Goal: Check status: Check status

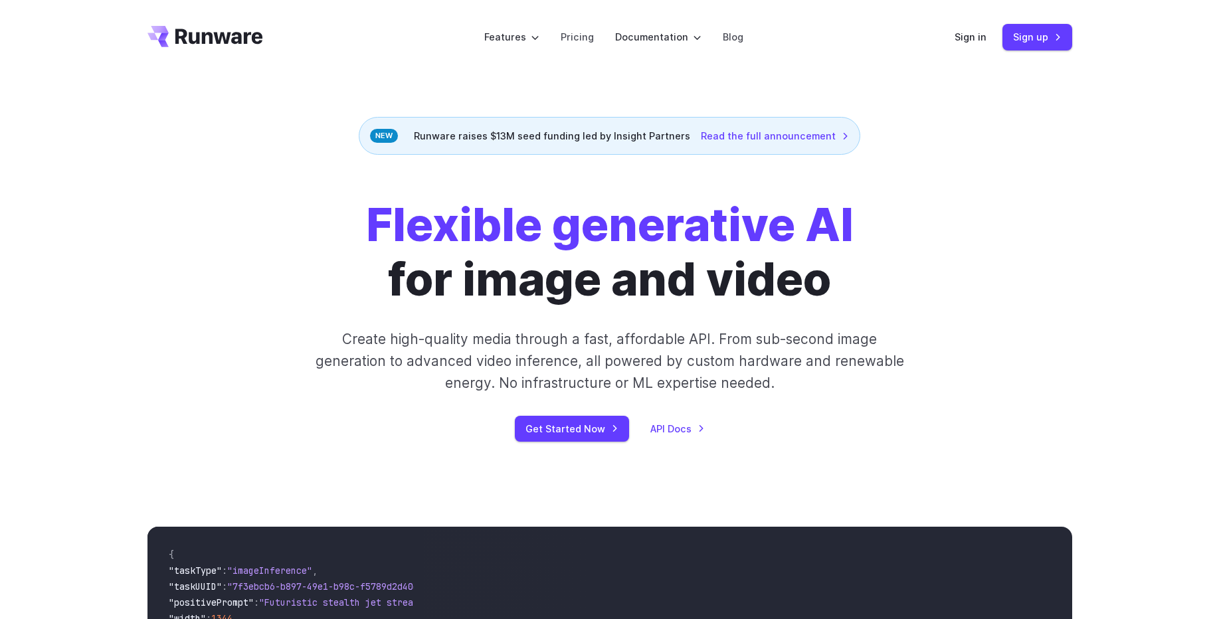
click at [1164, 331] on div "Flexible generative AI for image and video Create high-quality media through a …" at bounding box center [609, 319] width 1219 height 329
click at [981, 37] on link "Sign in" at bounding box center [970, 36] width 32 height 15
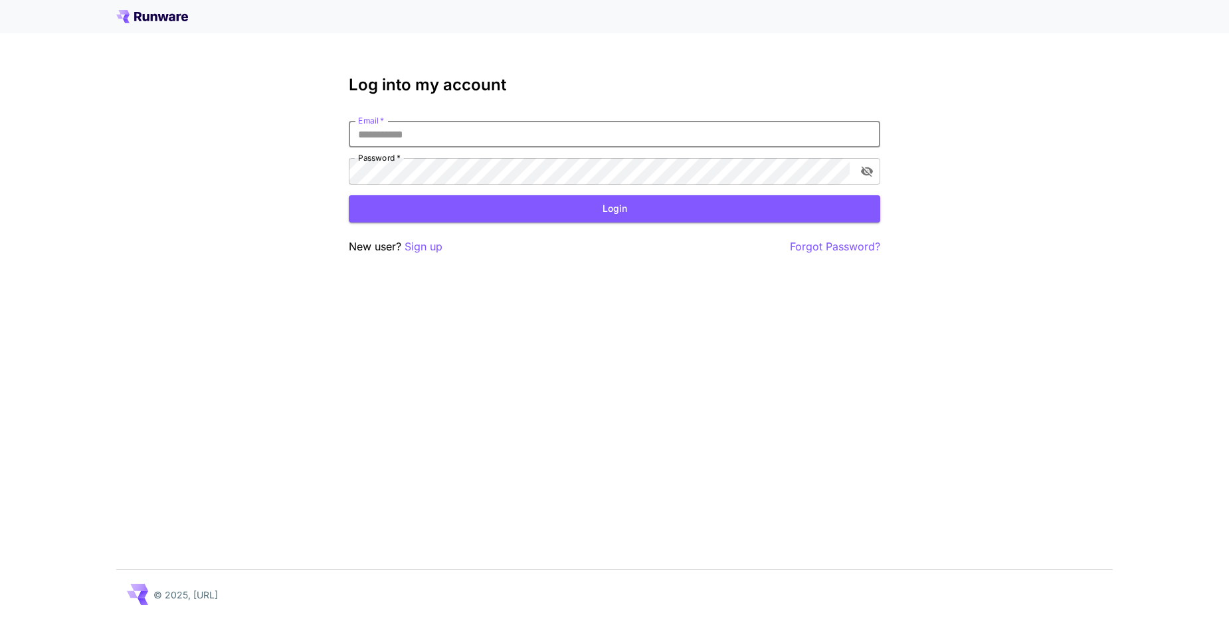
click at [416, 135] on input "Email   *" at bounding box center [614, 134] width 531 height 27
type input "**********"
click at [413, 201] on button "Login" at bounding box center [614, 208] width 531 height 27
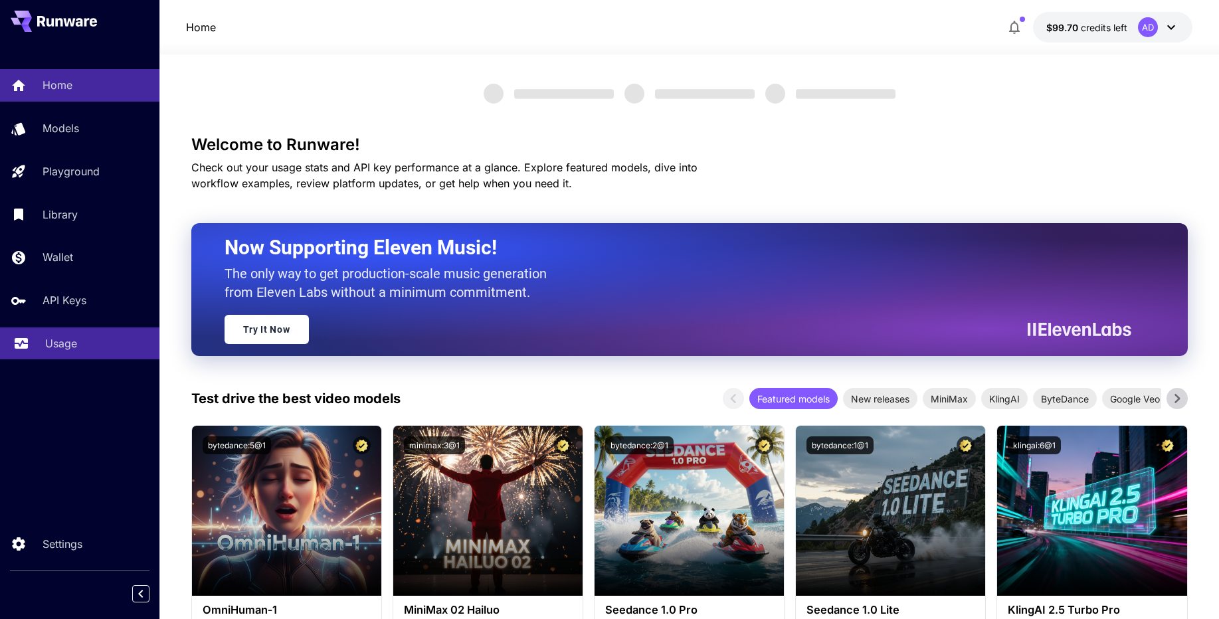
click at [52, 343] on p "Usage" at bounding box center [61, 343] width 32 height 16
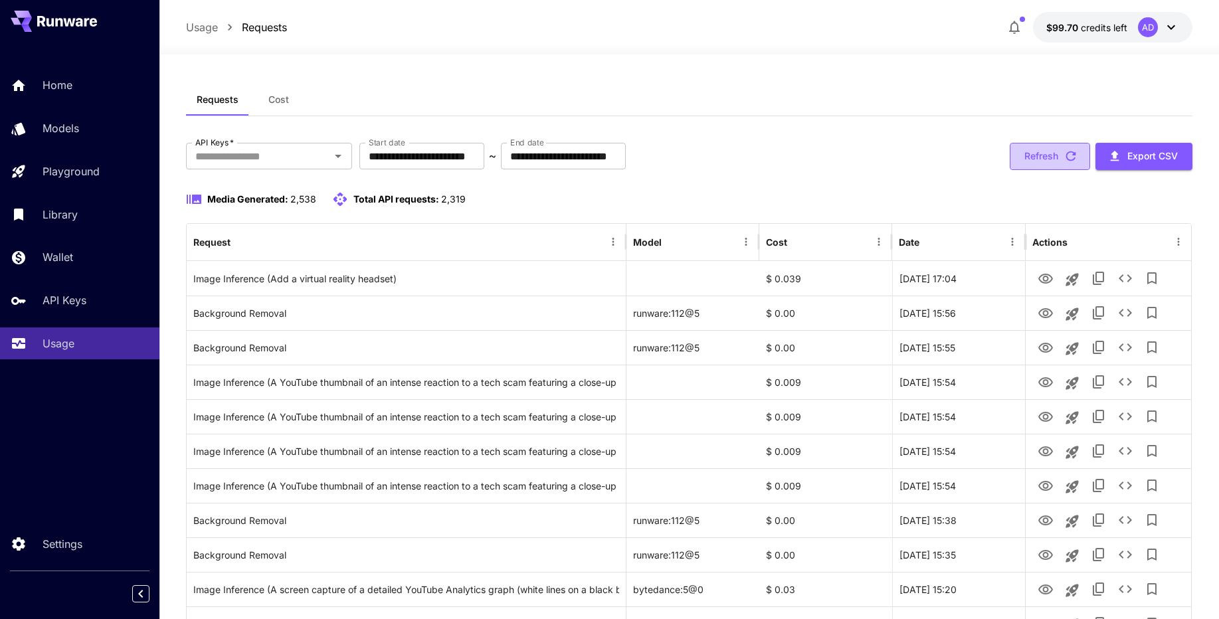
click at [1051, 161] on button "Refresh" at bounding box center [1049, 156] width 80 height 27
click at [1027, 153] on button "Refresh" at bounding box center [1049, 156] width 80 height 27
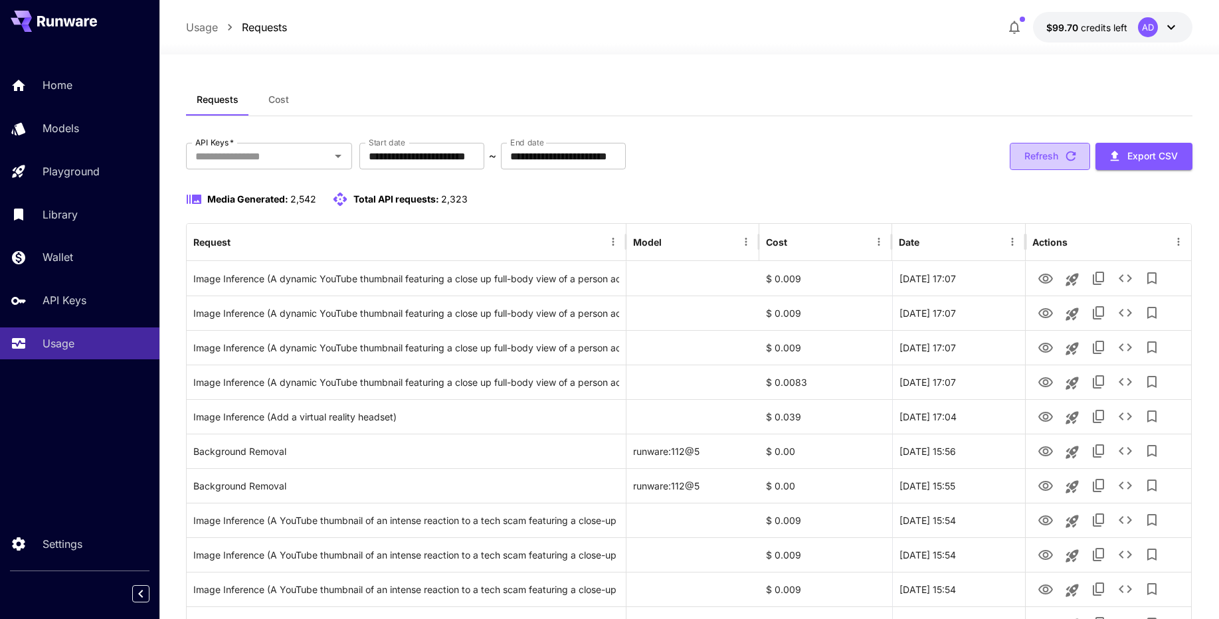
click at [1027, 158] on button "Refresh" at bounding box center [1049, 156] width 80 height 27
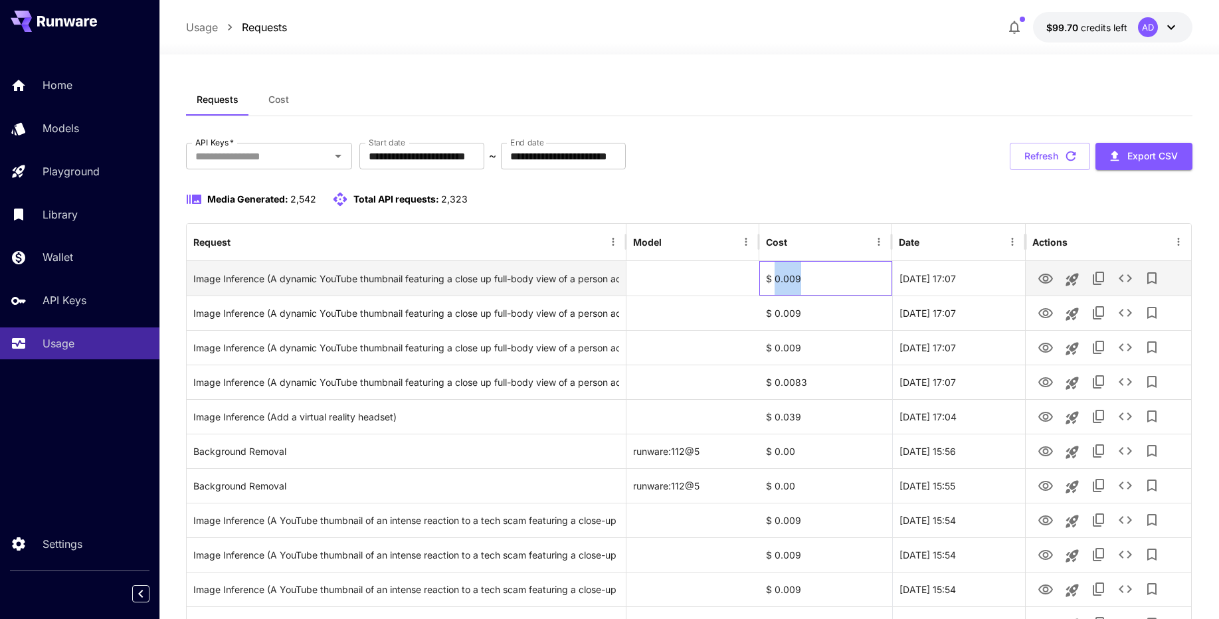
drag, startPoint x: 802, startPoint y: 281, endPoint x: 773, endPoint y: 280, distance: 29.2
click at [773, 280] on div "$ 0.009" at bounding box center [825, 278] width 133 height 35
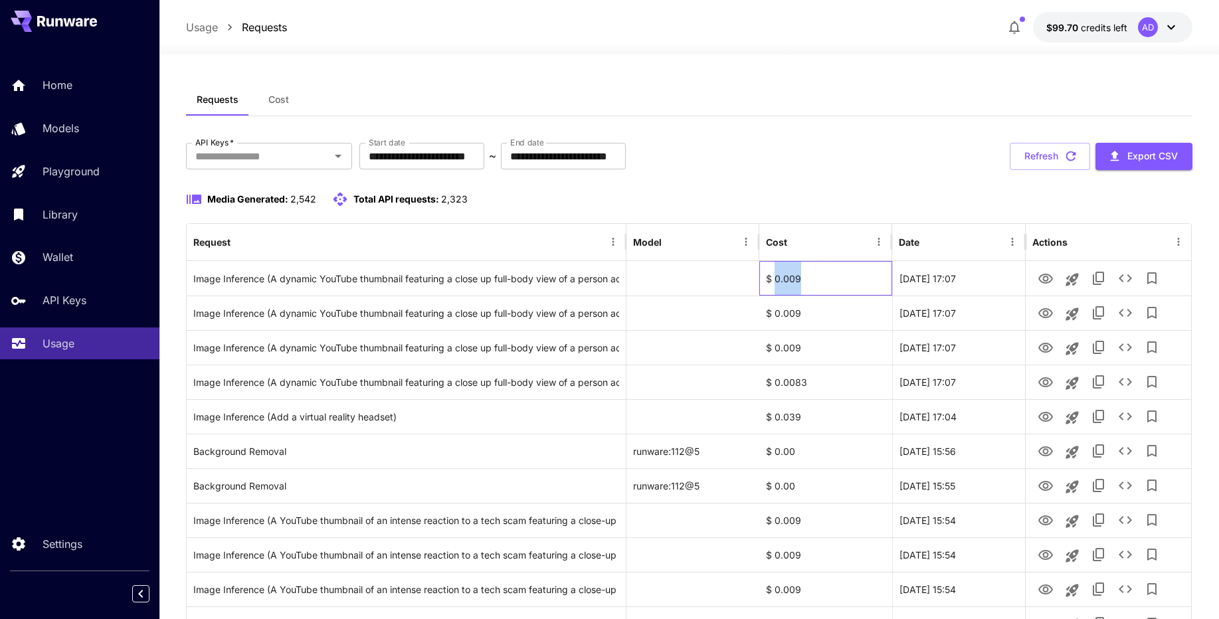
copy div "0.009"
click at [1035, 164] on button "Refresh" at bounding box center [1049, 156] width 80 height 27
click at [1061, 148] on button "Refresh" at bounding box center [1049, 156] width 80 height 27
click at [1057, 153] on button "Refresh" at bounding box center [1049, 156] width 80 height 27
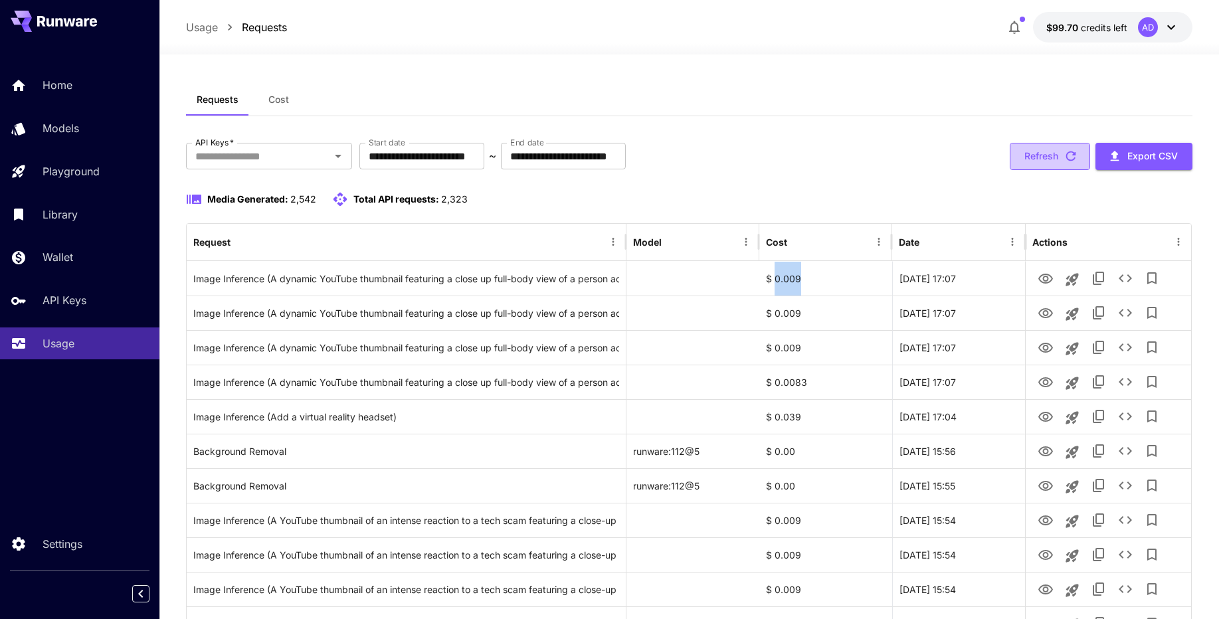
click at [1048, 159] on button "Refresh" at bounding box center [1049, 156] width 80 height 27
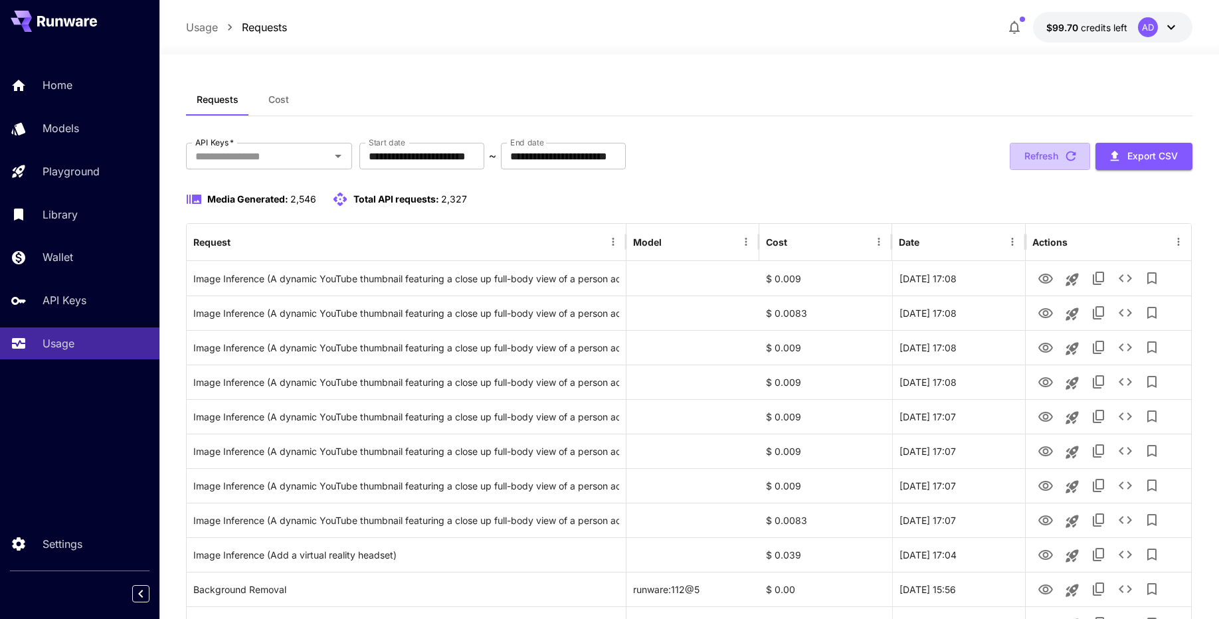
click at [1048, 159] on button "Refresh" at bounding box center [1049, 156] width 80 height 27
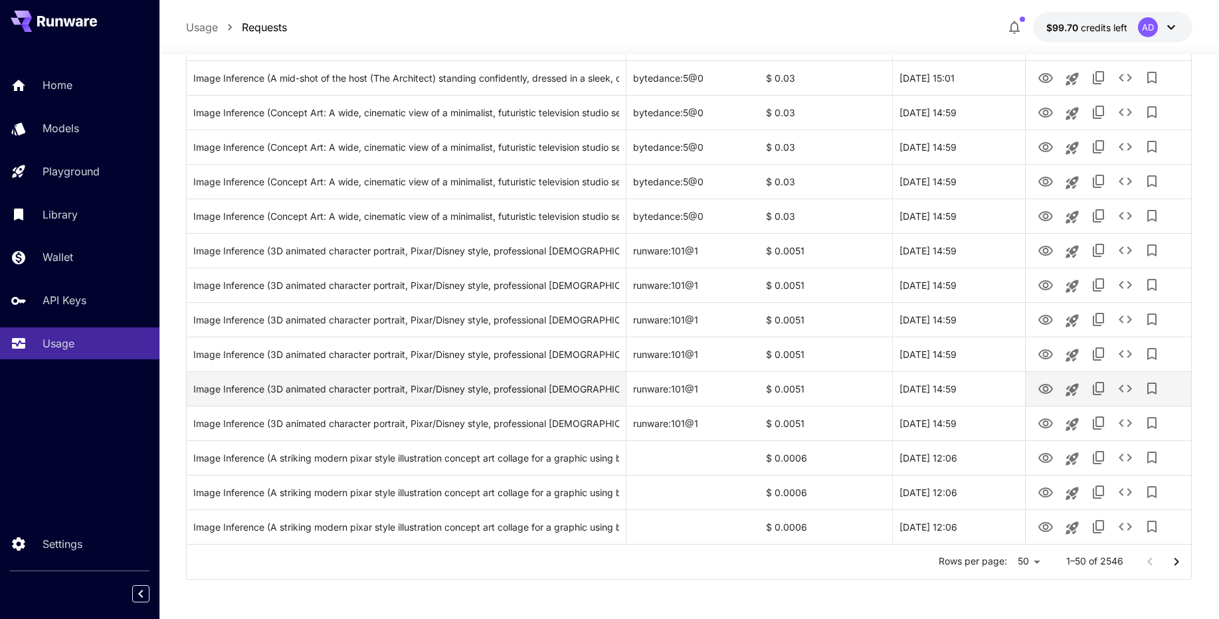
scroll to position [1444, 0]
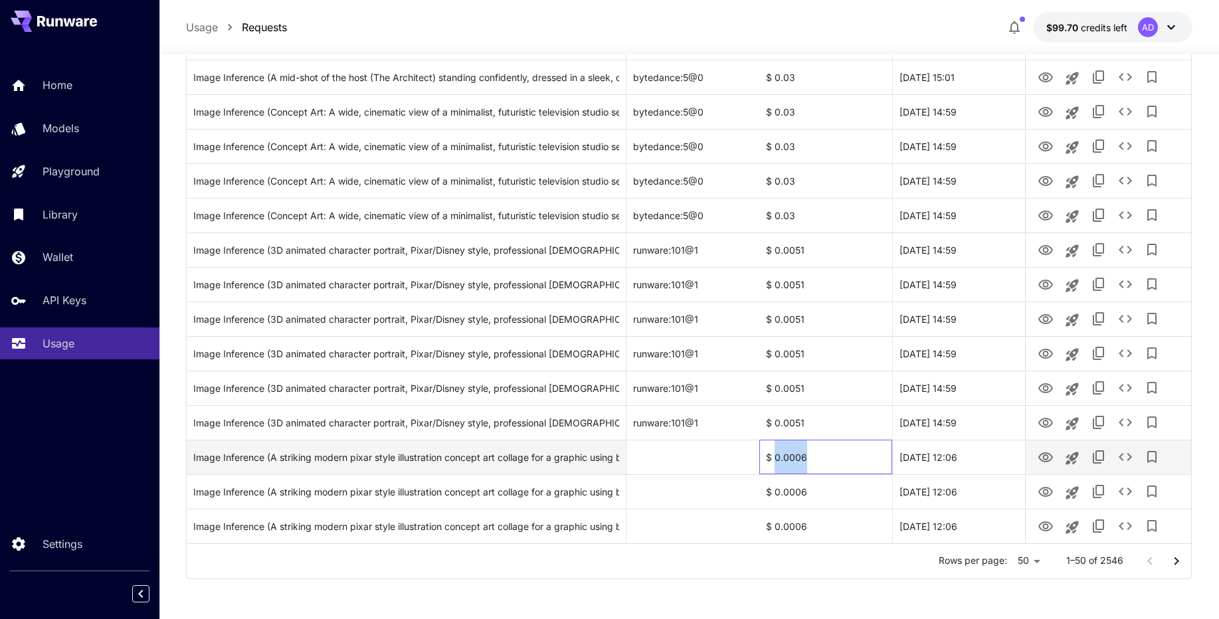
drag, startPoint x: 808, startPoint y: 456, endPoint x: 774, endPoint y: 457, distance: 34.6
click at [774, 457] on div "$ 0.0006" at bounding box center [825, 457] width 133 height 35
copy div "0.0006"
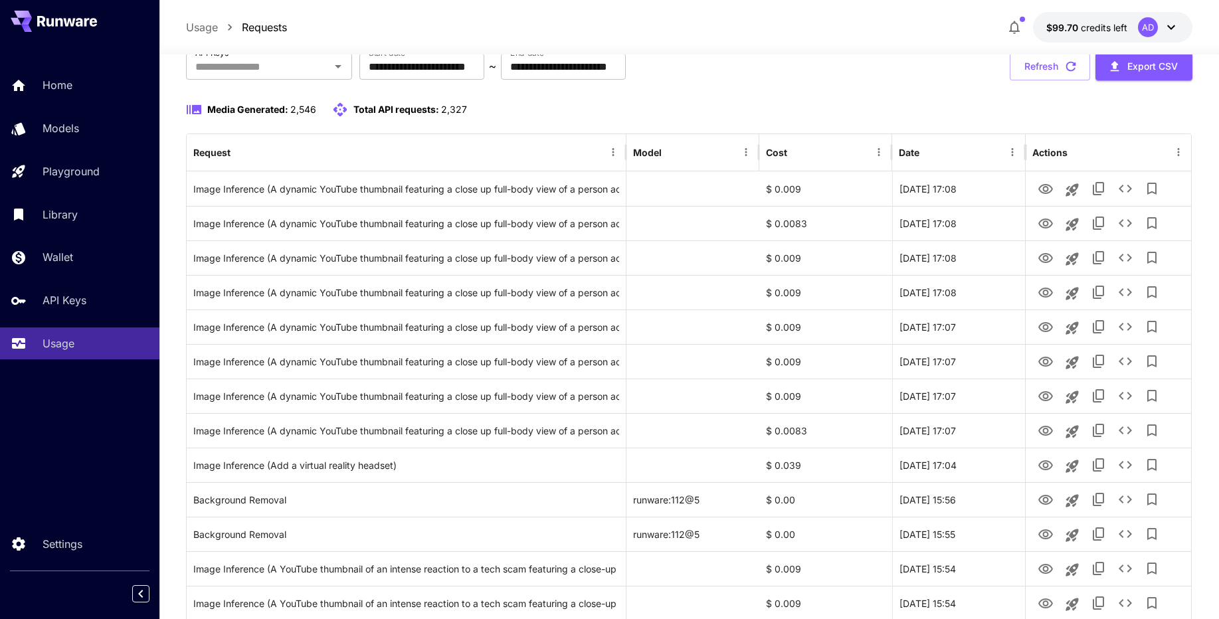
scroll to position [0, 0]
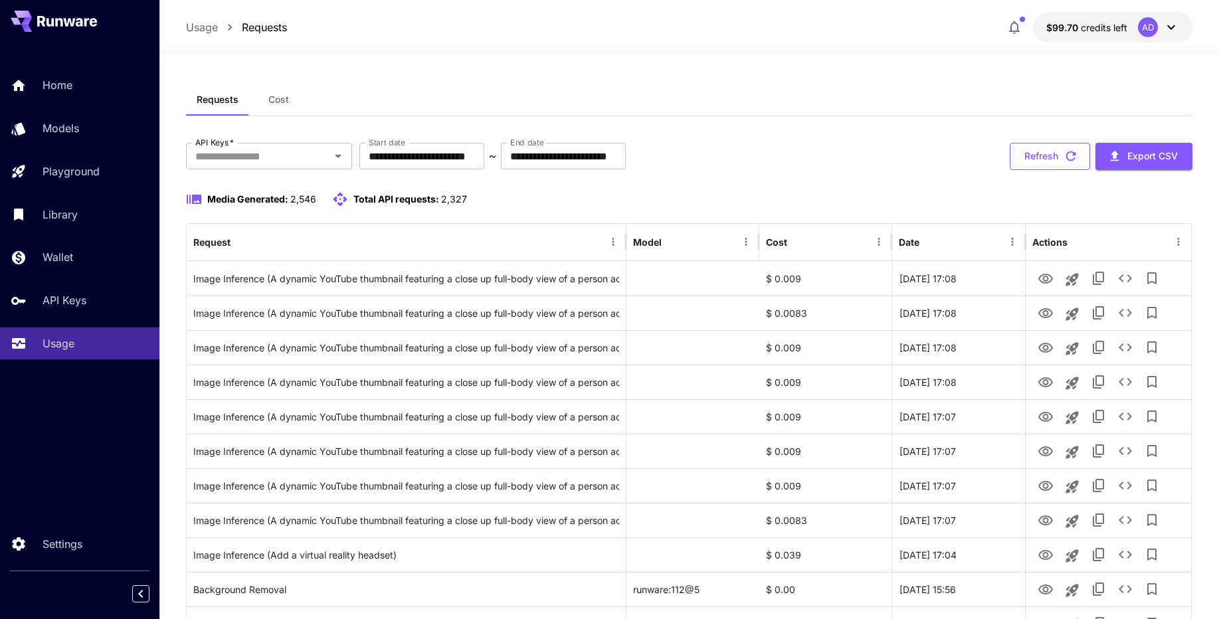
click at [1047, 168] on button "Refresh" at bounding box center [1049, 156] width 80 height 27
click at [1046, 167] on button "Refresh" at bounding box center [1049, 156] width 80 height 27
click at [1045, 168] on button "Refresh" at bounding box center [1049, 156] width 80 height 27
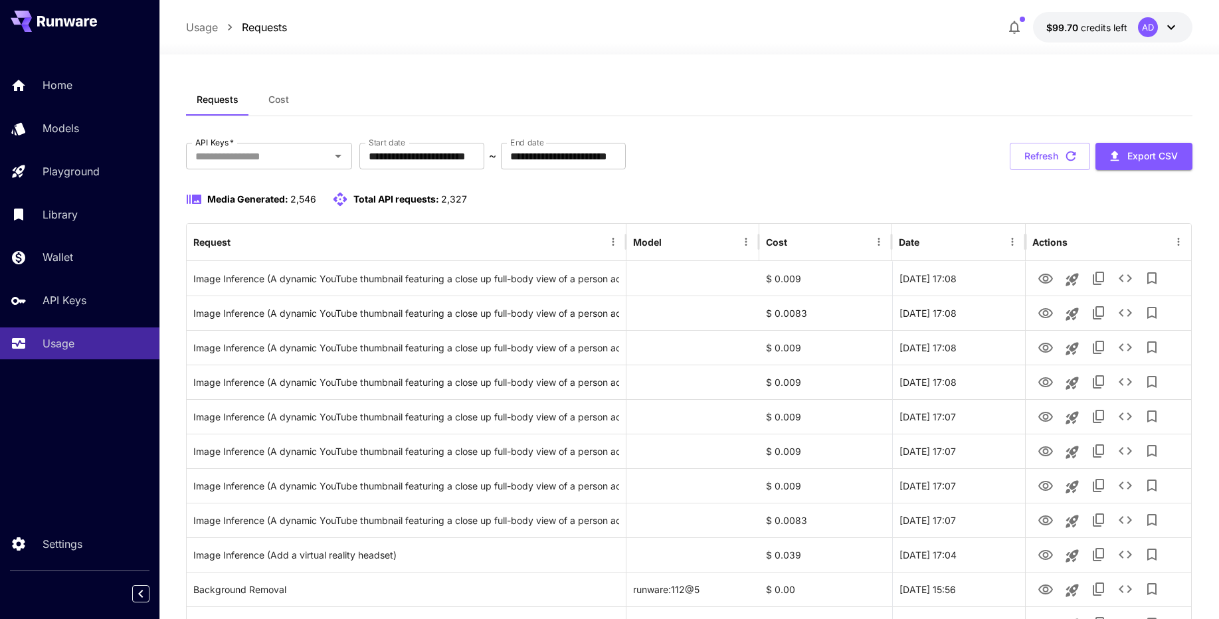
click at [1045, 168] on button "Refresh" at bounding box center [1049, 156] width 80 height 27
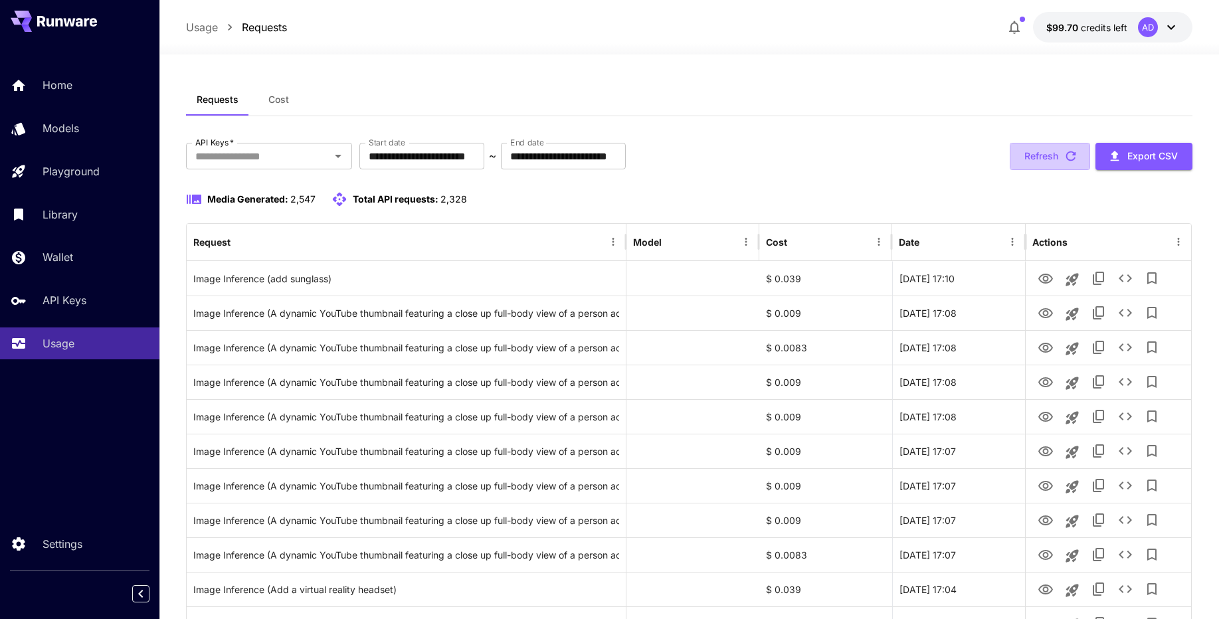
click at [1045, 168] on button "Refresh" at bounding box center [1049, 156] width 80 height 27
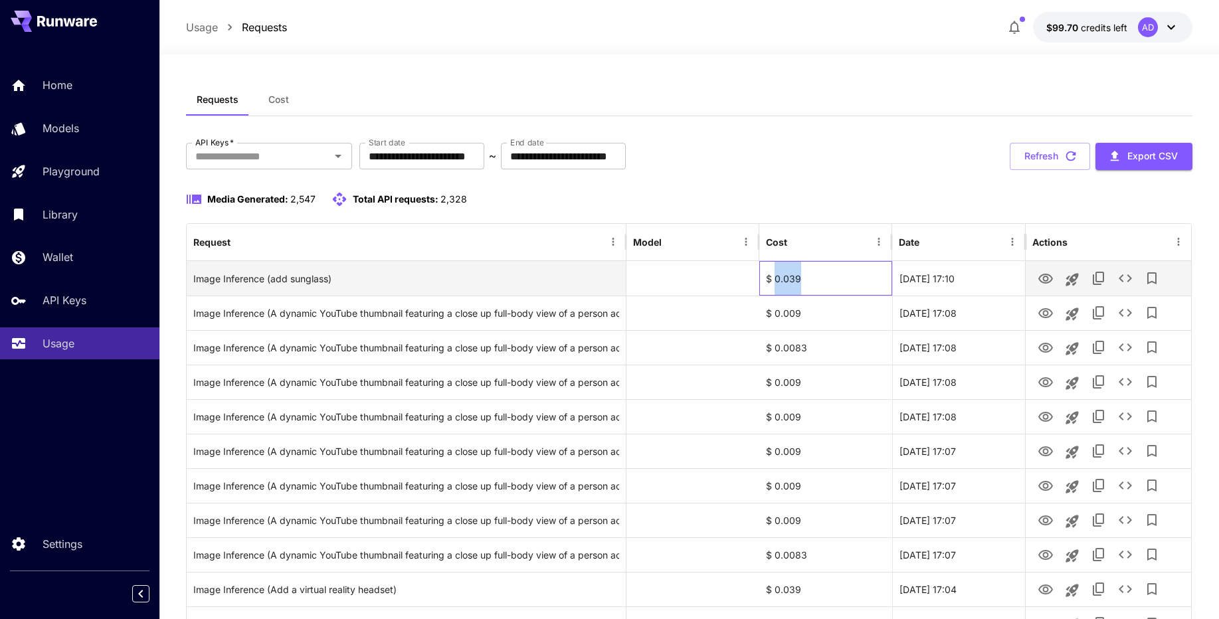
drag, startPoint x: 774, startPoint y: 279, endPoint x: 805, endPoint y: 279, distance: 31.2
click at [805, 279] on div "$ 0.039" at bounding box center [825, 278] width 133 height 35
copy div "0.039"
